Goal: Transaction & Acquisition: Purchase product/service

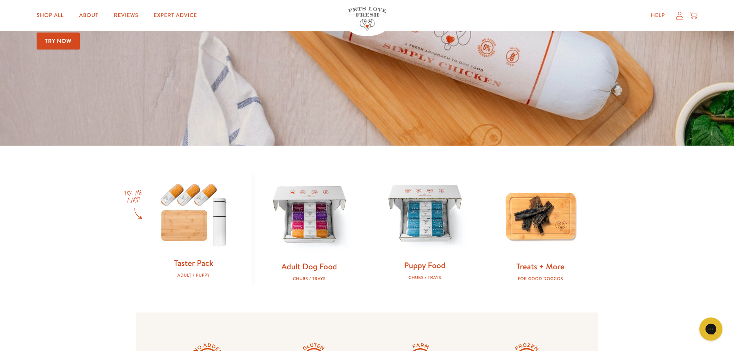
scroll to position [231, 0]
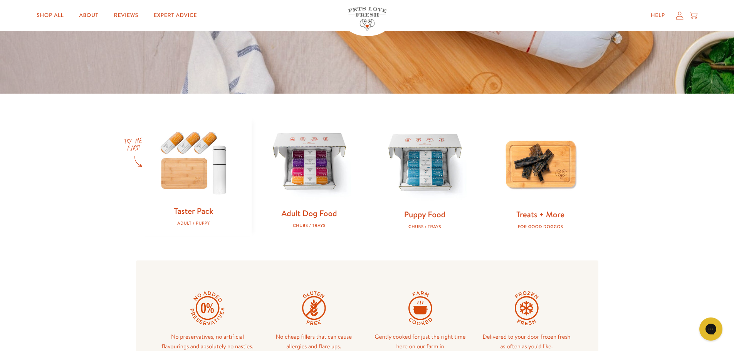
click at [304, 213] on link "Adult Dog Food" at bounding box center [308, 213] width 55 height 11
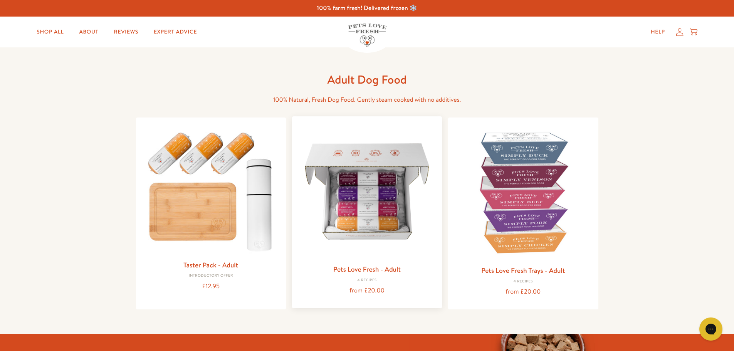
scroll to position [39, 0]
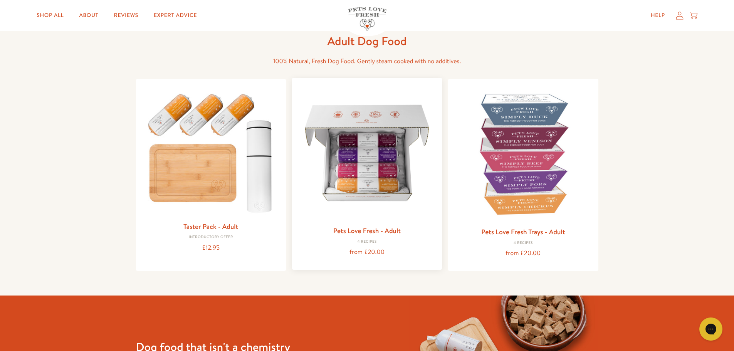
click at [369, 198] on img at bounding box center [367, 153] width 138 height 138
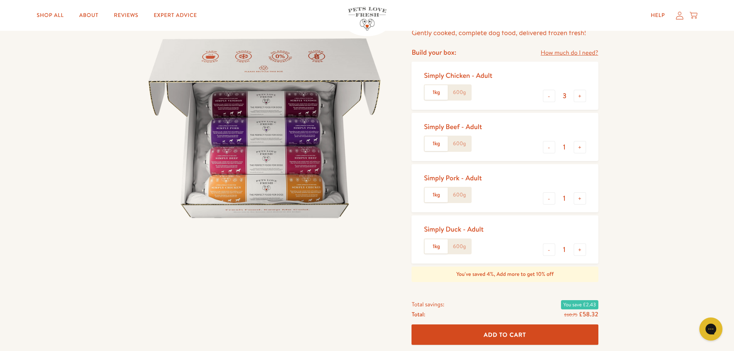
scroll to position [77, 0]
